Goal: Information Seeking & Learning: Check status

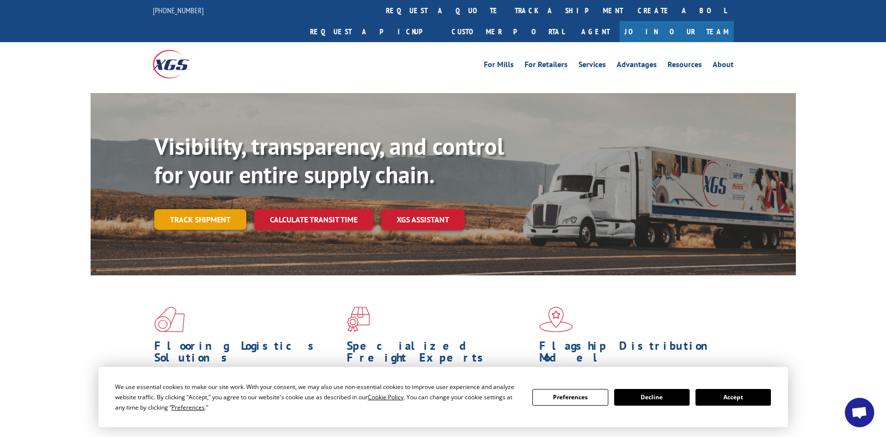
click at [204, 209] on link "Track shipment" at bounding box center [200, 219] width 92 height 21
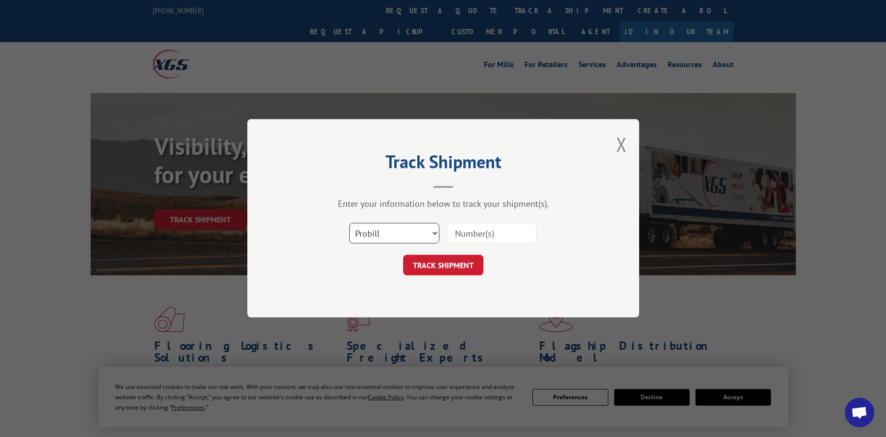
click at [425, 232] on select "Select category... Probill BOL PO" at bounding box center [394, 233] width 90 height 21
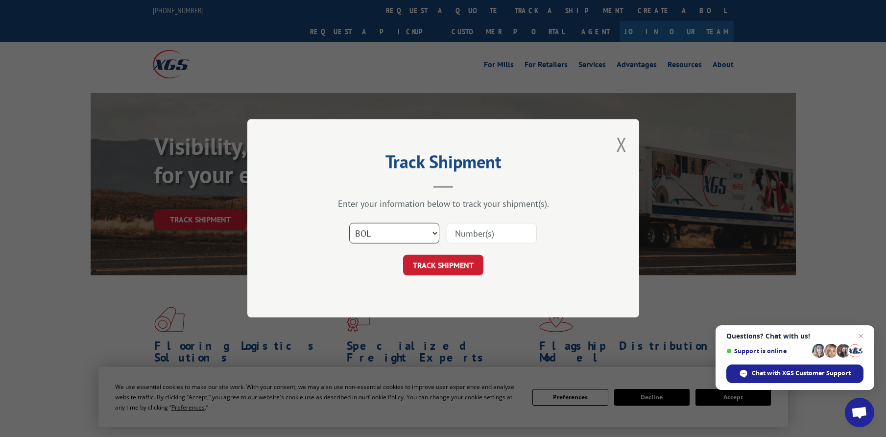
click at [349, 223] on select "Select category... Probill BOL PO" at bounding box center [394, 233] width 90 height 21
click at [485, 232] on input at bounding box center [492, 233] width 90 height 21
click at [372, 225] on select "Select category... Probill BOL PO" at bounding box center [394, 233] width 90 height 21
select select "po"
click at [349, 223] on select "Select category... Probill BOL PO" at bounding box center [394, 233] width 90 height 21
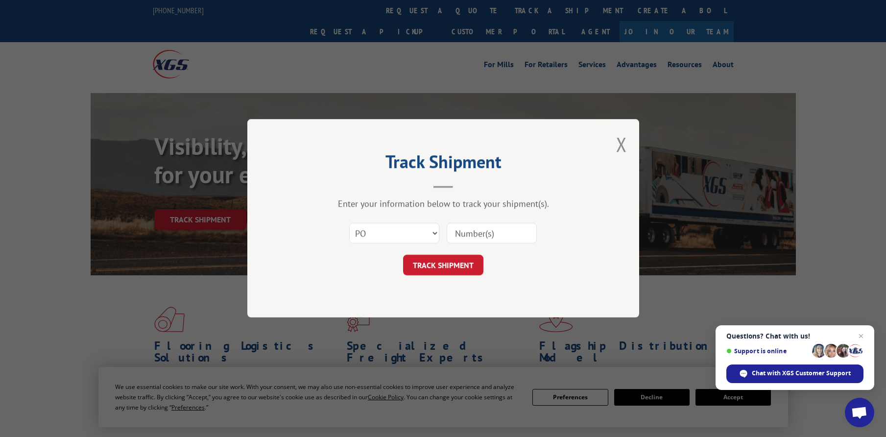
click at [465, 238] on input at bounding box center [492, 233] width 90 height 21
type input "14588"
click button "TRACK SHIPMENT" at bounding box center [443, 265] width 80 height 21
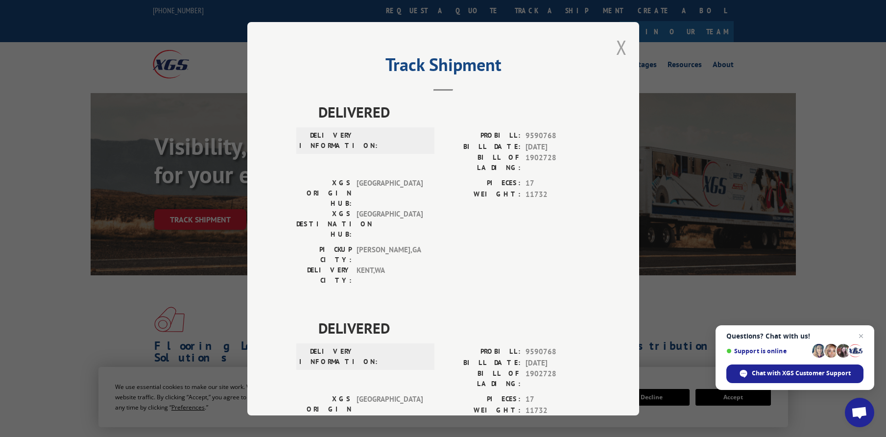
click at [616, 47] on button "Close modal" at bounding box center [621, 47] width 11 height 26
